Goal: Complete application form

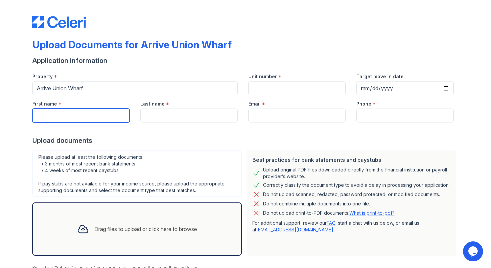
click at [80, 113] on input "First name" at bounding box center [80, 116] width 97 height 14
type input "Fan"
type input "[PERSON_NAME]"
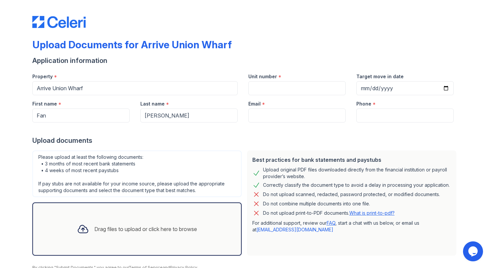
click at [272, 124] on div at bounding box center [245, 129] width 427 height 13
click at [269, 119] on input "Email" at bounding box center [296, 116] width 97 height 14
type input "[EMAIL_ADDRESS][DOMAIN_NAME]"
type input "4709191513"
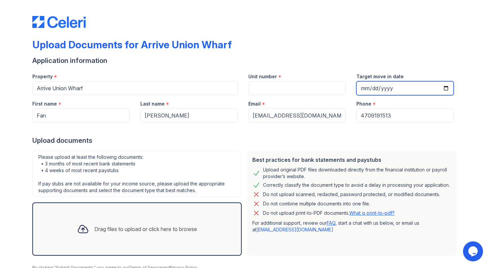
click at [368, 87] on input "Target move in date" at bounding box center [404, 88] width 97 height 14
click at [381, 88] on input "Target move in date" at bounding box center [404, 88] width 97 height 14
type input "[DATE]"
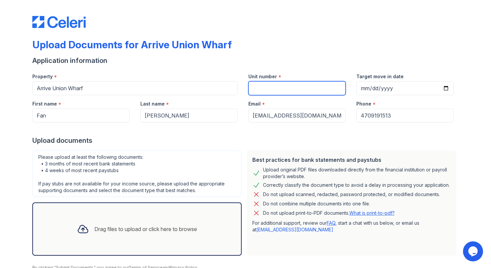
click at [269, 89] on input "Unit number" at bounding box center [296, 88] width 97 height 14
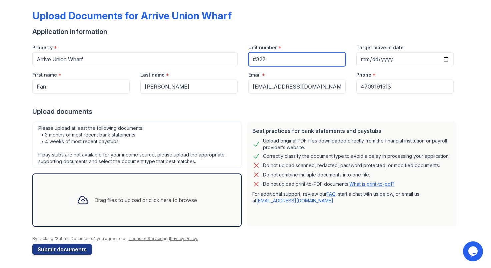
type input "#322"
click at [105, 200] on div "Drag files to upload or click here to browse" at bounding box center [145, 200] width 103 height 8
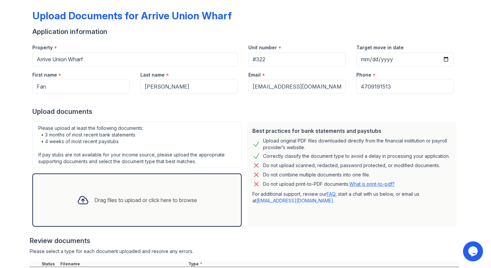
click at [101, 199] on div "Drag files to upload or click here to browse" at bounding box center [145, 200] width 103 height 8
click at [116, 199] on div "Drag files to upload or click here to browse" at bounding box center [145, 200] width 103 height 8
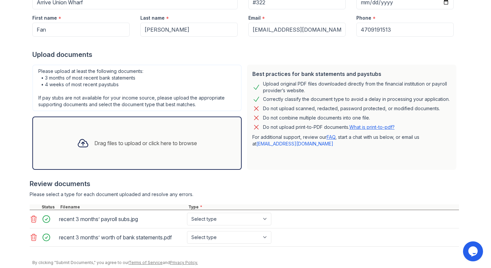
scroll to position [110, 0]
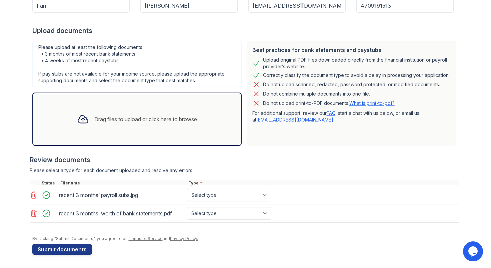
click at [34, 214] on icon at bounding box center [34, 213] width 6 height 7
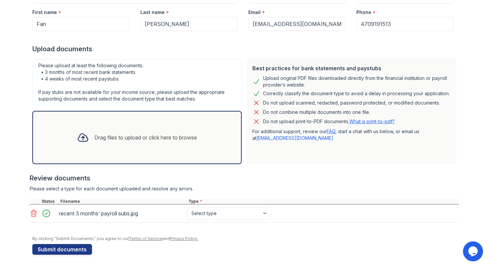
click at [108, 141] on div "Drag files to upload or click here to browse" at bounding box center [137, 137] width 131 height 23
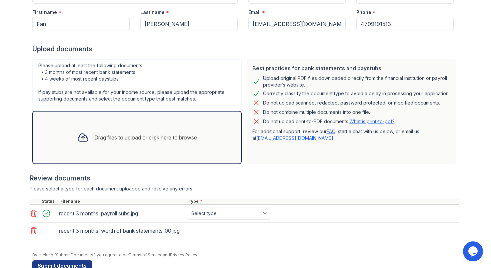
scroll to position [110, 0]
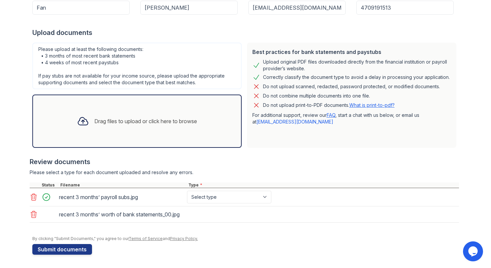
click at [117, 120] on div "Drag files to upload or click here to browse" at bounding box center [145, 121] width 103 height 8
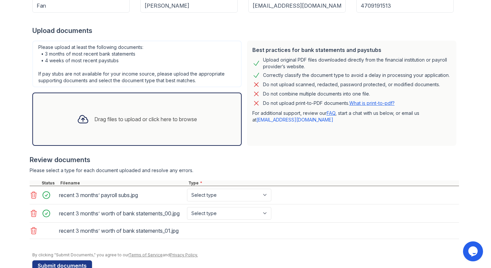
click at [133, 120] on div "Drag files to upload or click here to browse" at bounding box center [145, 119] width 103 height 8
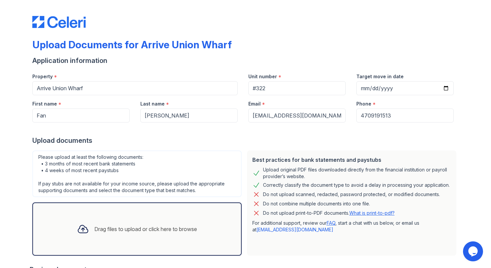
scroll to position [159, 0]
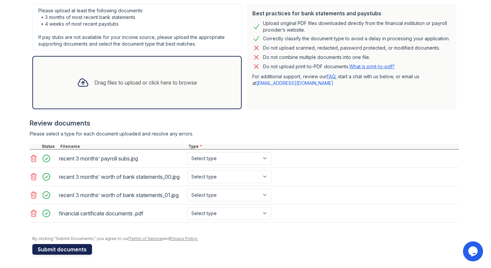
click at [63, 249] on button "Submit documents" at bounding box center [62, 249] width 60 height 11
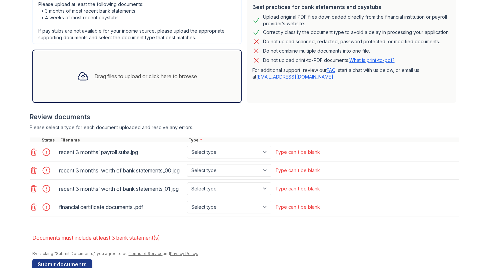
scroll to position [199, 0]
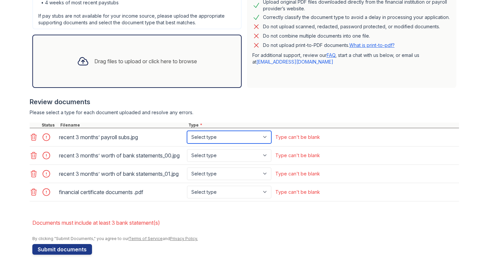
click at [266, 131] on select "Select type Paystub Bank Statement Offer Letter Tax Documents Benefit Award Let…" at bounding box center [229, 137] width 84 height 13
select select "paystub"
click at [187, 131] on select "Select type Paystub Bank Statement Offer Letter Tax Documents Benefit Award Let…" at bounding box center [229, 137] width 84 height 13
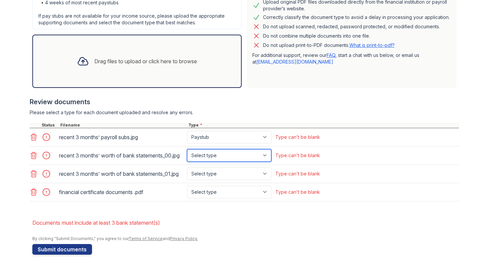
click at [267, 149] on select "Select type Paystub Bank Statement Offer Letter Tax Documents Benefit Award Let…" at bounding box center [229, 155] width 84 height 13
select select "bank_statement"
click at [187, 149] on select "Select type Paystub Bank Statement Offer Letter Tax Documents Benefit Award Let…" at bounding box center [229, 155] width 84 height 13
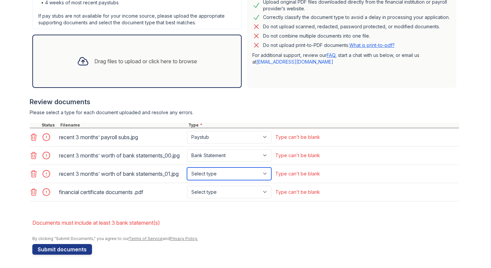
click at [267, 171] on select "Select type Paystub Bank Statement Offer Letter Tax Documents Benefit Award Let…" at bounding box center [229, 174] width 84 height 13
select select "bank_statement"
click at [187, 168] on select "Select type Paystub Bank Statement Offer Letter Tax Documents Benefit Award Let…" at bounding box center [229, 174] width 84 height 13
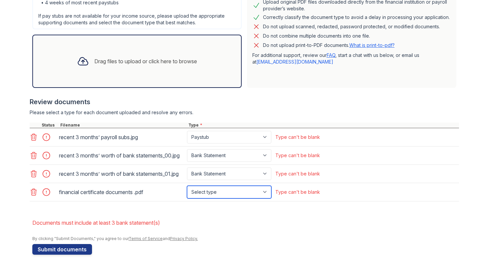
click at [265, 193] on select "Select type Paystub Bank Statement Offer Letter Tax Documents Benefit Award Let…" at bounding box center [229, 192] width 84 height 13
select select "bank_statement"
click at [187, 186] on select "Select type Paystub Bank Statement Offer Letter Tax Documents Benefit Award Let…" at bounding box center [229, 192] width 84 height 13
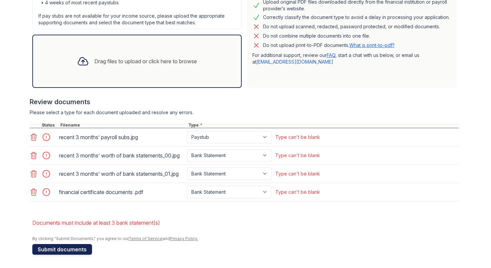
click at [58, 251] on button "Submit documents" at bounding box center [62, 249] width 60 height 11
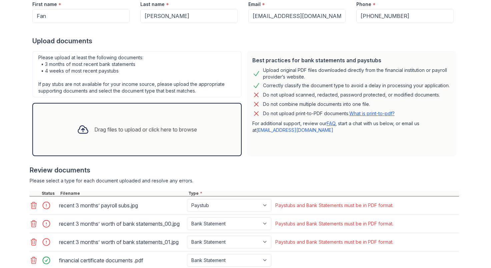
scroll to position [177, 0]
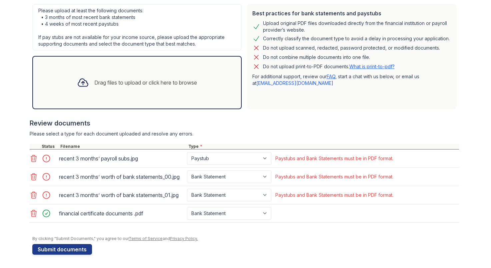
click at [34, 193] on icon at bounding box center [34, 195] width 8 height 8
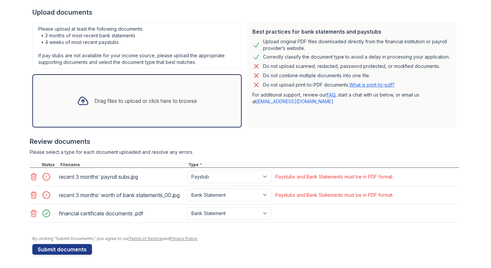
scroll to position [153, 0]
click at [35, 192] on icon at bounding box center [34, 195] width 8 height 8
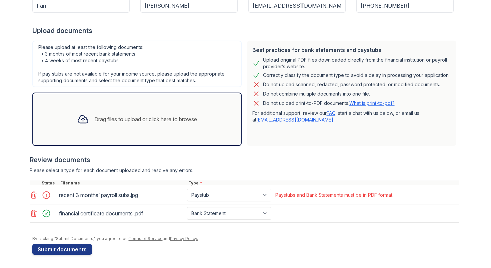
scroll to position [129, 0]
click at [114, 121] on div "Drag files to upload or click here to browse" at bounding box center [145, 119] width 103 height 8
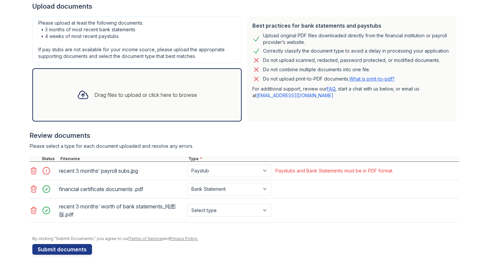
click at [32, 209] on icon at bounding box center [34, 211] width 8 height 8
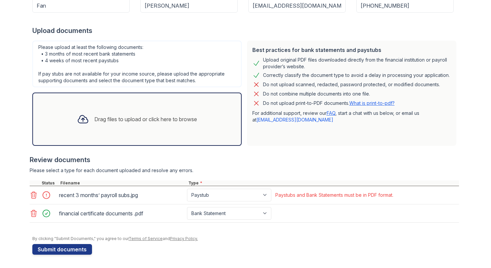
click at [154, 118] on div "Drag files to upload or click here to browse" at bounding box center [145, 119] width 103 height 8
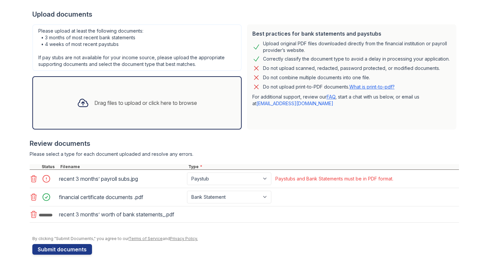
scroll to position [147, 0]
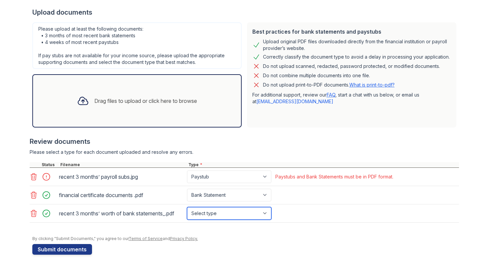
click at [269, 214] on select "Select type Paystub Bank Statement Offer Letter Tax Documents Benefit Award Let…" at bounding box center [229, 213] width 84 height 13
select select "bank_statement"
click at [187, 207] on select "Select type Paystub Bank Statement Offer Letter Tax Documents Benefit Award Let…" at bounding box center [229, 213] width 84 height 13
click at [31, 174] on icon at bounding box center [34, 177] width 8 height 8
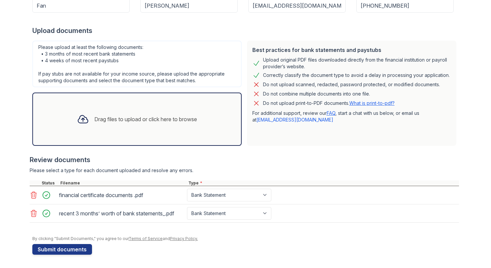
click at [97, 108] on div "Drag files to upload or click here to browse" at bounding box center [137, 119] width 131 height 23
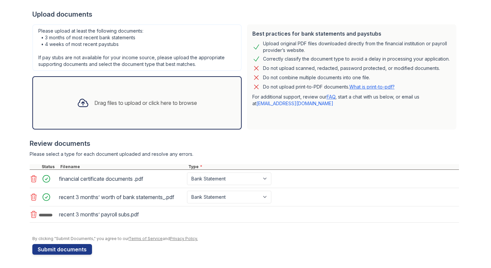
scroll to position [147, 0]
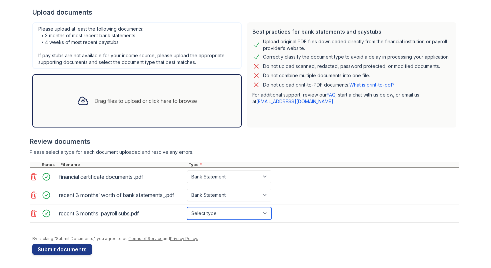
click at [265, 214] on select "Select type Paystub Bank Statement Offer Letter Tax Documents Benefit Award Let…" at bounding box center [229, 213] width 84 height 13
select select "bank_statement"
click at [187, 207] on select "Select type Paystub Bank Statement Offer Letter Tax Documents Benefit Award Let…" at bounding box center [229, 213] width 84 height 13
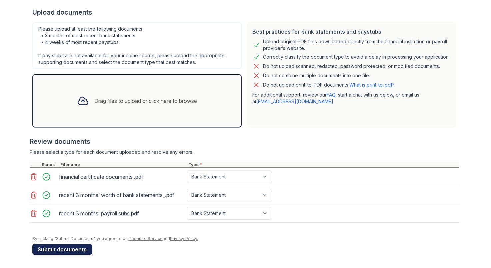
click at [72, 251] on button "Submit documents" at bounding box center [62, 249] width 60 height 11
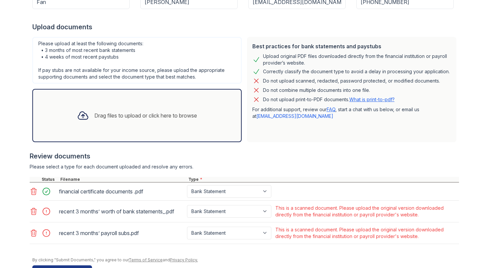
scroll to position [154, 0]
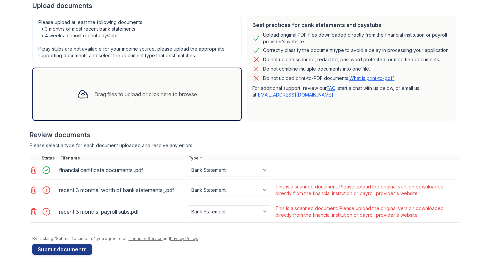
click at [35, 213] on icon at bounding box center [34, 212] width 8 height 8
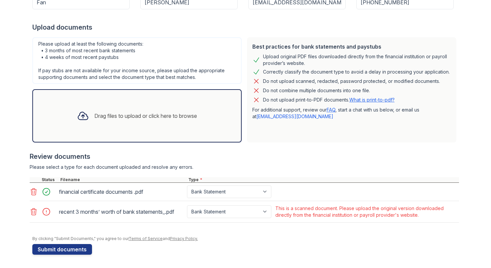
click at [32, 215] on icon at bounding box center [34, 212] width 8 height 8
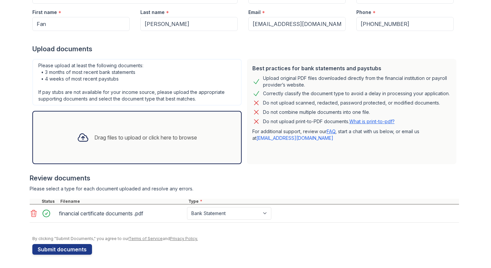
click at [92, 142] on div "Drag files to upload or click here to browse" at bounding box center [137, 137] width 131 height 23
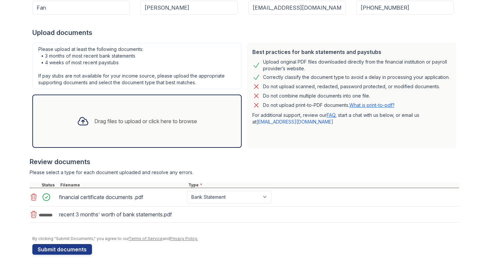
scroll to position [129, 0]
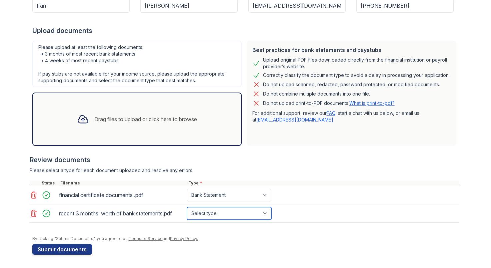
click at [268, 212] on select "Select type Paystub Bank Statement Offer Letter Tax Documents Benefit Award Let…" at bounding box center [229, 213] width 84 height 13
select select "bank_statement"
click at [187, 207] on select "Select type Paystub Bank Statement Offer Letter Tax Documents Benefit Award Let…" at bounding box center [229, 213] width 84 height 13
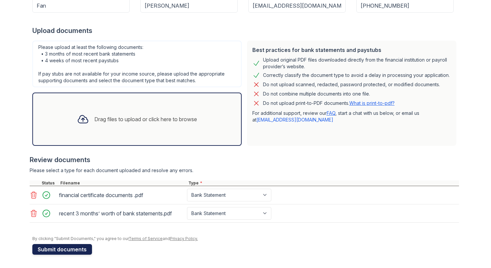
click at [71, 252] on button "Submit documents" at bounding box center [62, 249] width 60 height 11
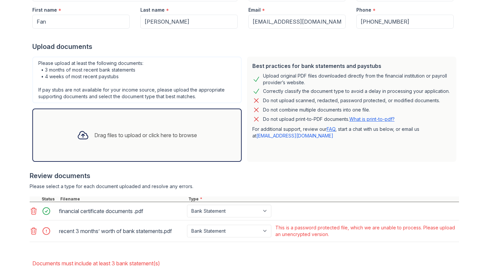
scroll to position [153, 0]
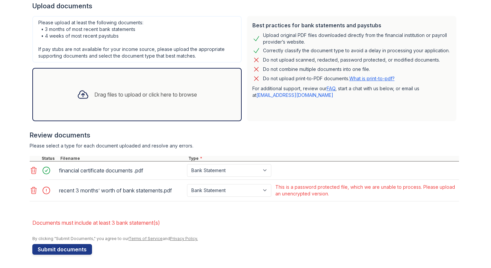
click at [34, 190] on icon at bounding box center [34, 190] width 6 height 7
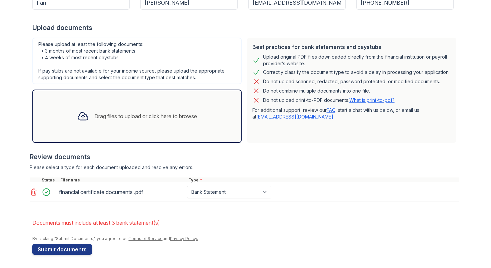
scroll to position [132, 0]
click at [120, 115] on div "Drag files to upload or click here to browse" at bounding box center [145, 116] width 103 height 8
click at [112, 115] on div "Drag files to upload or click here to browse" at bounding box center [145, 116] width 103 height 8
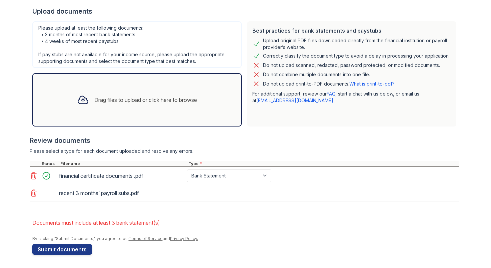
click at [150, 99] on div "Drag files to upload or click here to browse" at bounding box center [145, 100] width 103 height 8
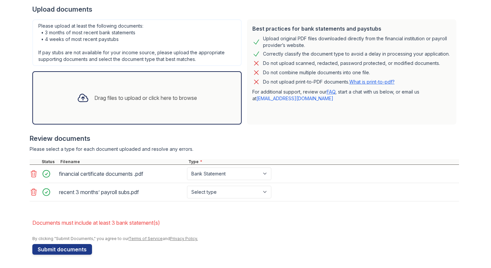
scroll to position [153, 0]
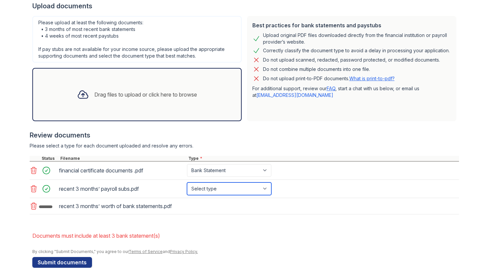
click at [266, 190] on select "Select type Paystub Bank Statement Offer Letter Tax Documents Benefit Award Let…" at bounding box center [229, 189] width 84 height 13
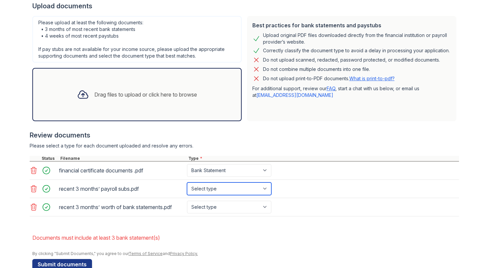
select select "bank_statement"
click at [187, 183] on select "Select type Paystub Bank Statement Offer Letter Tax Documents Benefit Award Let…" at bounding box center [229, 189] width 84 height 13
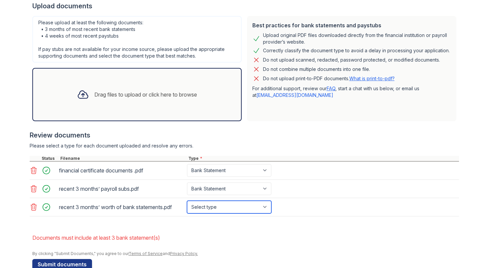
click at [268, 205] on select "Select type Paystub Bank Statement Offer Letter Tax Documents Benefit Award Let…" at bounding box center [229, 207] width 84 height 13
select select "bank_statement"
click at [187, 201] on select "Select type Paystub Bank Statement Offer Letter Tax Documents Benefit Award Let…" at bounding box center [229, 207] width 84 height 13
click at [165, 93] on div "Drag files to upload or click here to browse" at bounding box center [145, 95] width 103 height 8
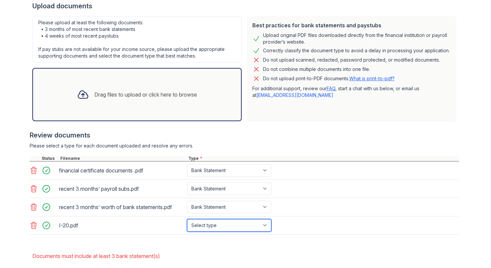
click at [268, 225] on select "Select type Paystub Bank Statement Offer Letter Tax Documents Benefit Award Let…" at bounding box center [229, 225] width 84 height 13
select select "other"
click at [187, 219] on select "Select type Paystub Bank Statement Offer Letter Tax Documents Benefit Award Let…" at bounding box center [229, 225] width 84 height 13
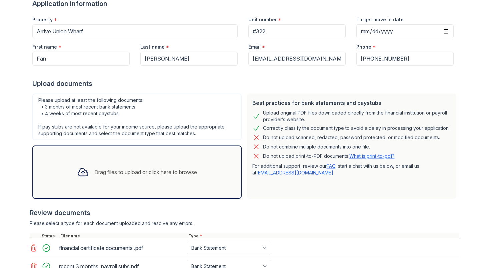
scroll to position [0, 0]
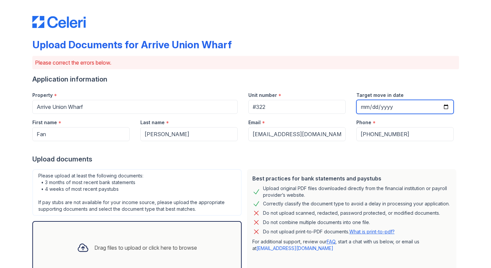
click at [380, 109] on input "[DATE]" at bounding box center [404, 107] width 97 height 14
click at [420, 106] on input "[DATE]" at bounding box center [404, 107] width 97 height 14
click at [448, 108] on input "[DATE]" at bounding box center [404, 107] width 97 height 14
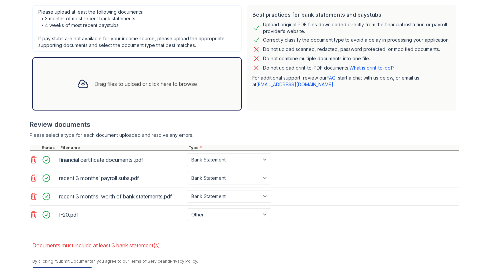
scroll to position [187, 0]
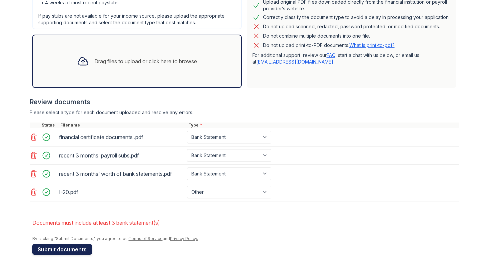
click at [79, 246] on button "Submit documents" at bounding box center [62, 249] width 60 height 11
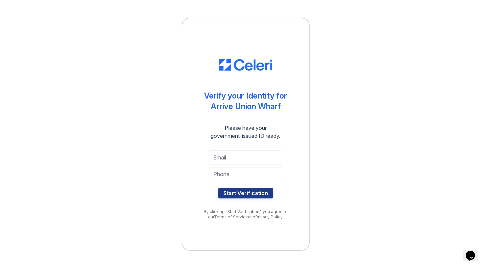
type input "[EMAIL_ADDRESS][DOMAIN_NAME]"
type input "4709191513"
click at [243, 194] on button "Start Verification" at bounding box center [245, 193] width 55 height 11
